Goal: Find specific page/section: Find specific page/section

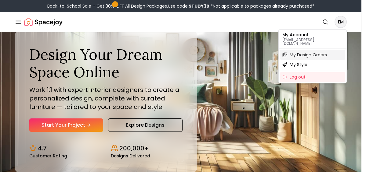
click at [304, 52] on span "My Design Orders" at bounding box center [307, 55] width 37 height 6
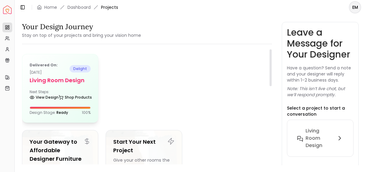
click at [67, 82] on h5 "Living Room design" at bounding box center [60, 80] width 61 height 9
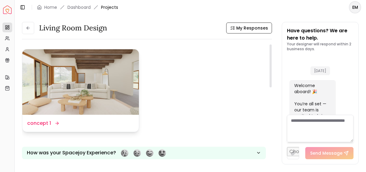
scroll to position [825, 0]
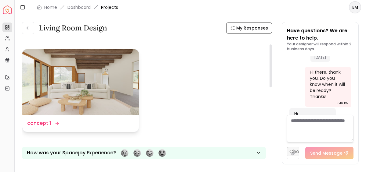
click at [109, 84] on img at bounding box center [80, 82] width 117 height 66
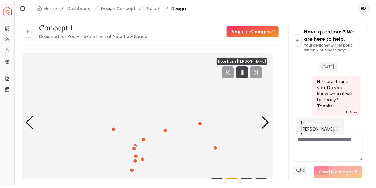
scroll to position [769, 0]
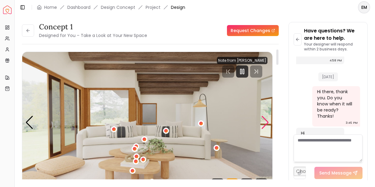
click at [265, 123] on div "Next slide" at bounding box center [265, 122] width 8 height 13
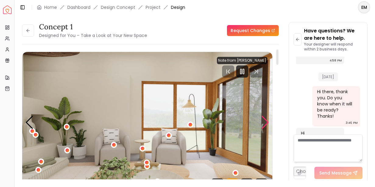
click at [265, 123] on div "Next slide" at bounding box center [265, 122] width 8 height 13
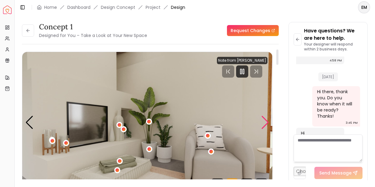
click at [266, 124] on div "Next slide" at bounding box center [265, 122] width 8 height 13
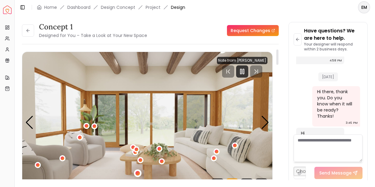
click at [137, 172] on div "4 / 5" at bounding box center [138, 173] width 5 height 5
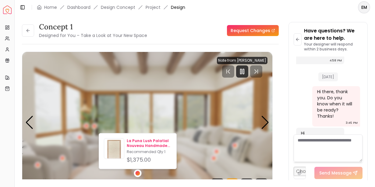
click at [145, 144] on p "La Puna Lush Palatial Nouveau Handmade Rug 9' x 12'" at bounding box center [149, 143] width 45 height 10
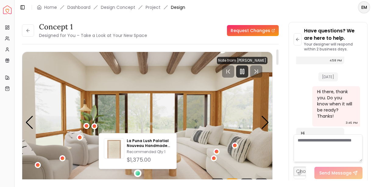
click at [306, 152] on textarea at bounding box center [328, 147] width 69 height 27
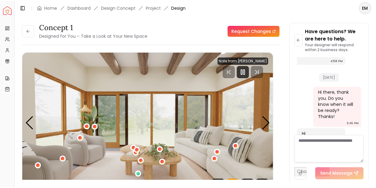
scroll to position [767, 0]
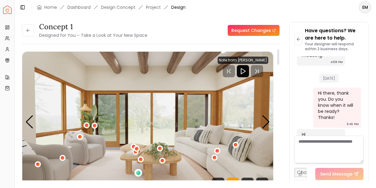
click at [138, 172] on div "4 / 5" at bounding box center [138, 173] width 5 height 5
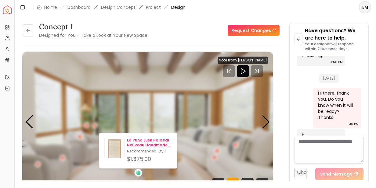
click at [147, 144] on p "La Puna Lush Palatial Nouveau Handmade Rug 9' x 12'" at bounding box center [149, 143] width 45 height 10
